Goal: Task Accomplishment & Management: Manage account settings

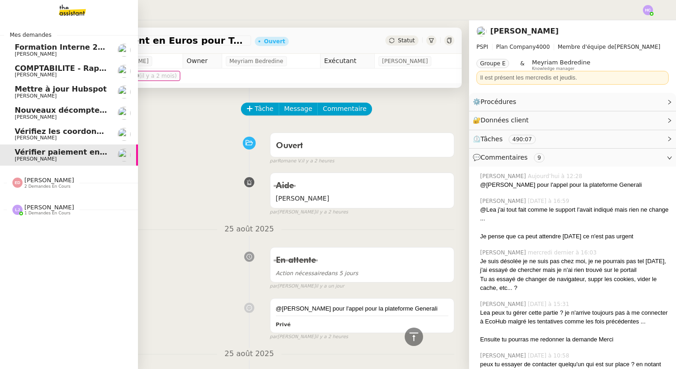
scroll to position [2066, 0]
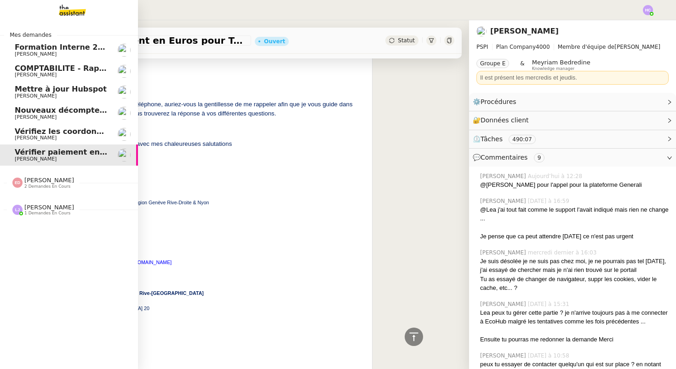
click at [68, 45] on span "Formation Interne 2 - [PERSON_NAME]" at bounding box center [94, 47] width 159 height 9
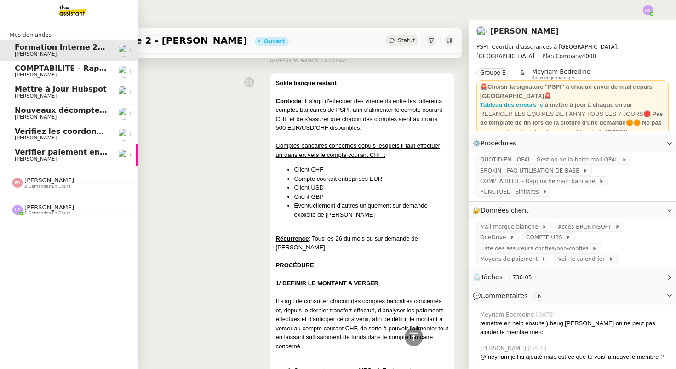
scroll to position [949, 0]
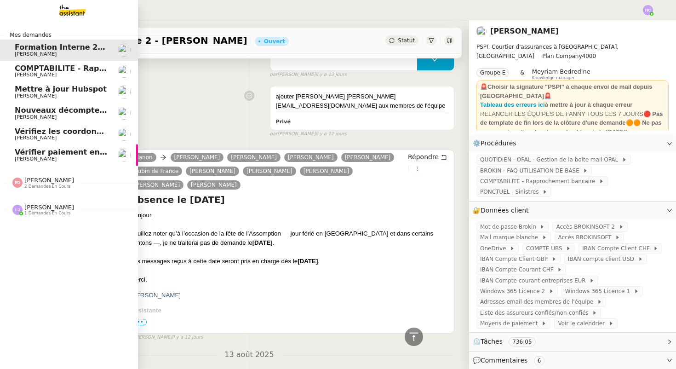
click at [63, 67] on span "COMPTABILITE - Rapprochement bancaire - 25 août 2025" at bounding box center [132, 68] width 235 height 9
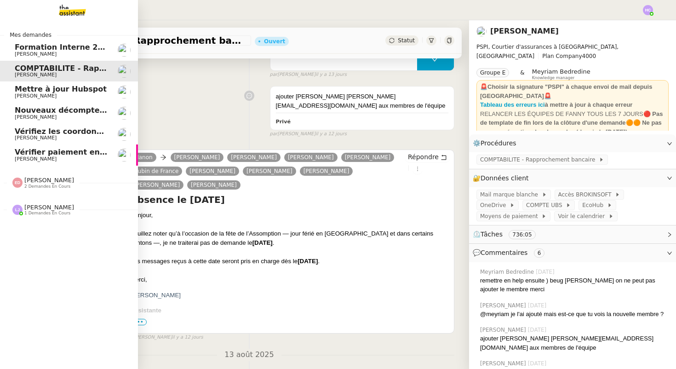
scroll to position [117, 0]
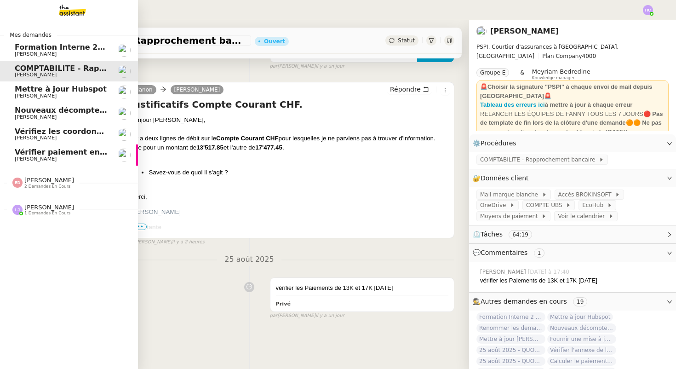
click at [40, 91] on span "Mettre à jour Hubspot" at bounding box center [61, 89] width 92 height 9
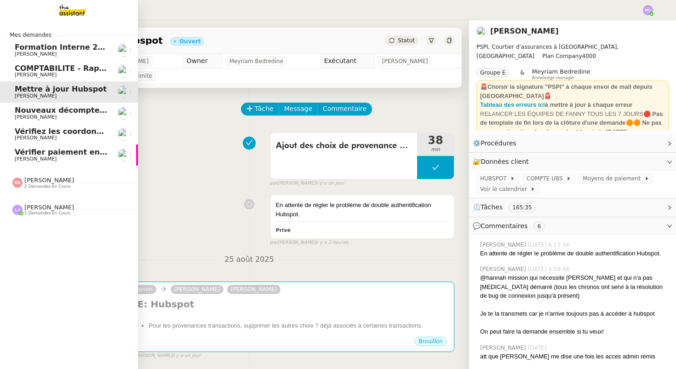
click at [65, 114] on span "[PERSON_NAME]" at bounding box center [61, 117] width 93 height 6
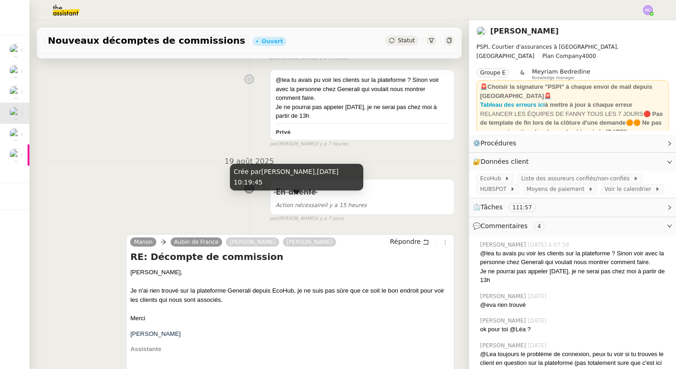
scroll to position [225, 0]
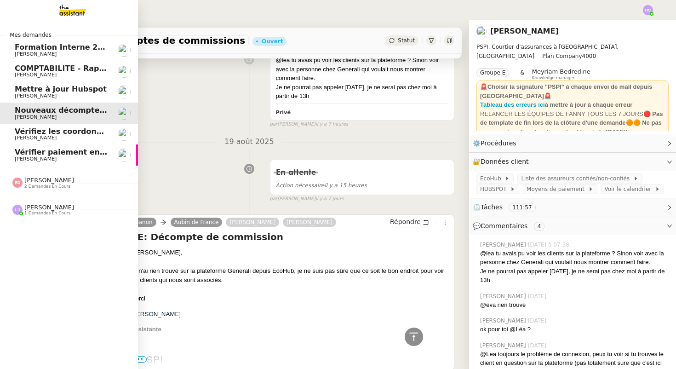
click at [35, 135] on span "Vérifiez les coordonnées bancaires pour le virement" at bounding box center [123, 131] width 216 height 9
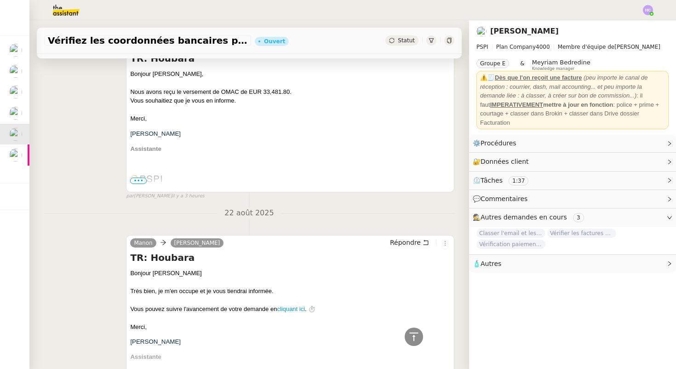
scroll to position [735, 0]
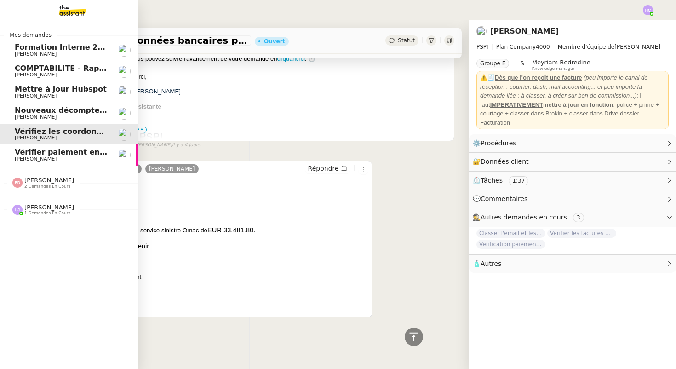
click at [26, 154] on span "Vérifier paiement en Euros pour Team2act" at bounding box center [102, 152] width 175 height 9
